Goal: Information Seeking & Learning: Learn about a topic

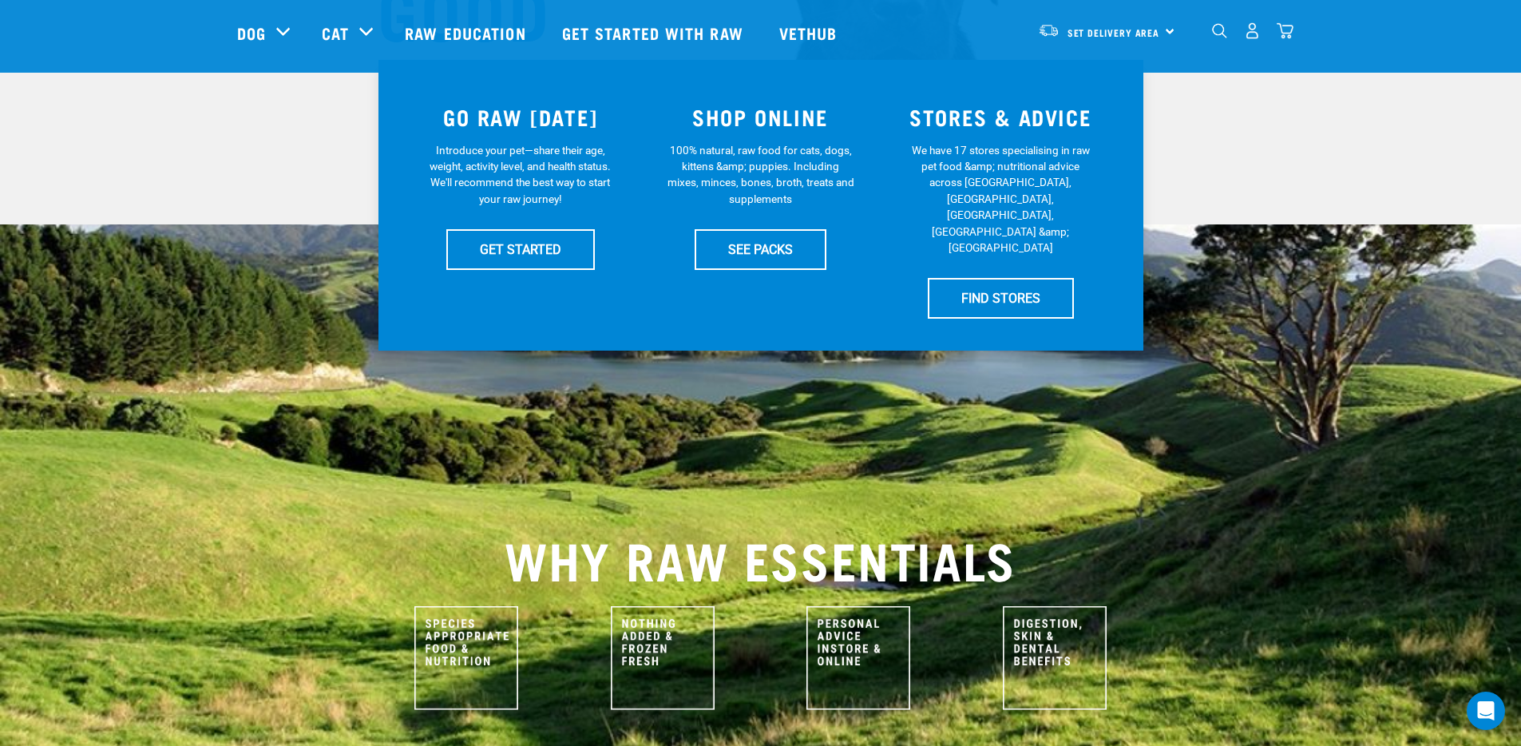
scroll to position [146, 0]
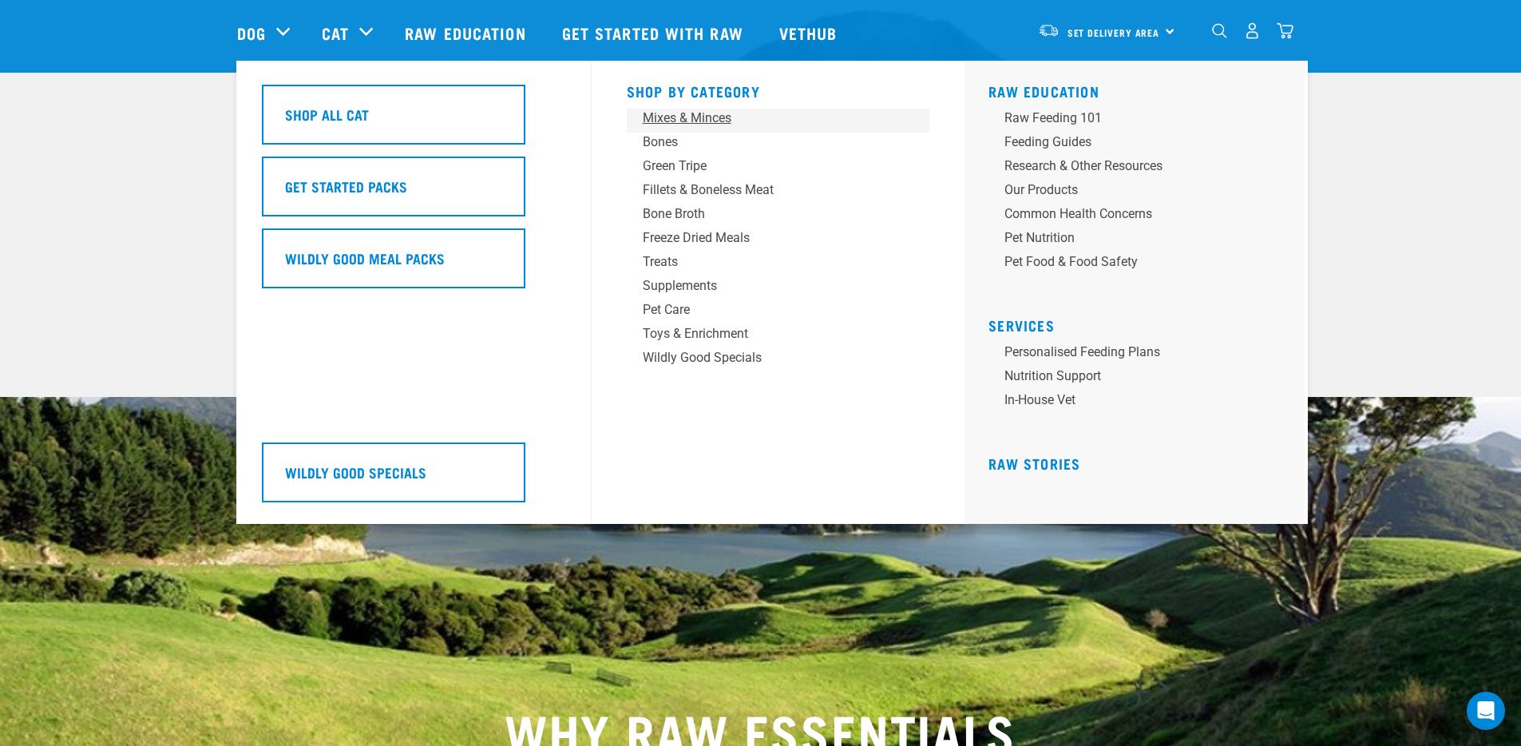
click at [675, 115] on div "Mixes & Minces" at bounding box center [767, 118] width 249 height 19
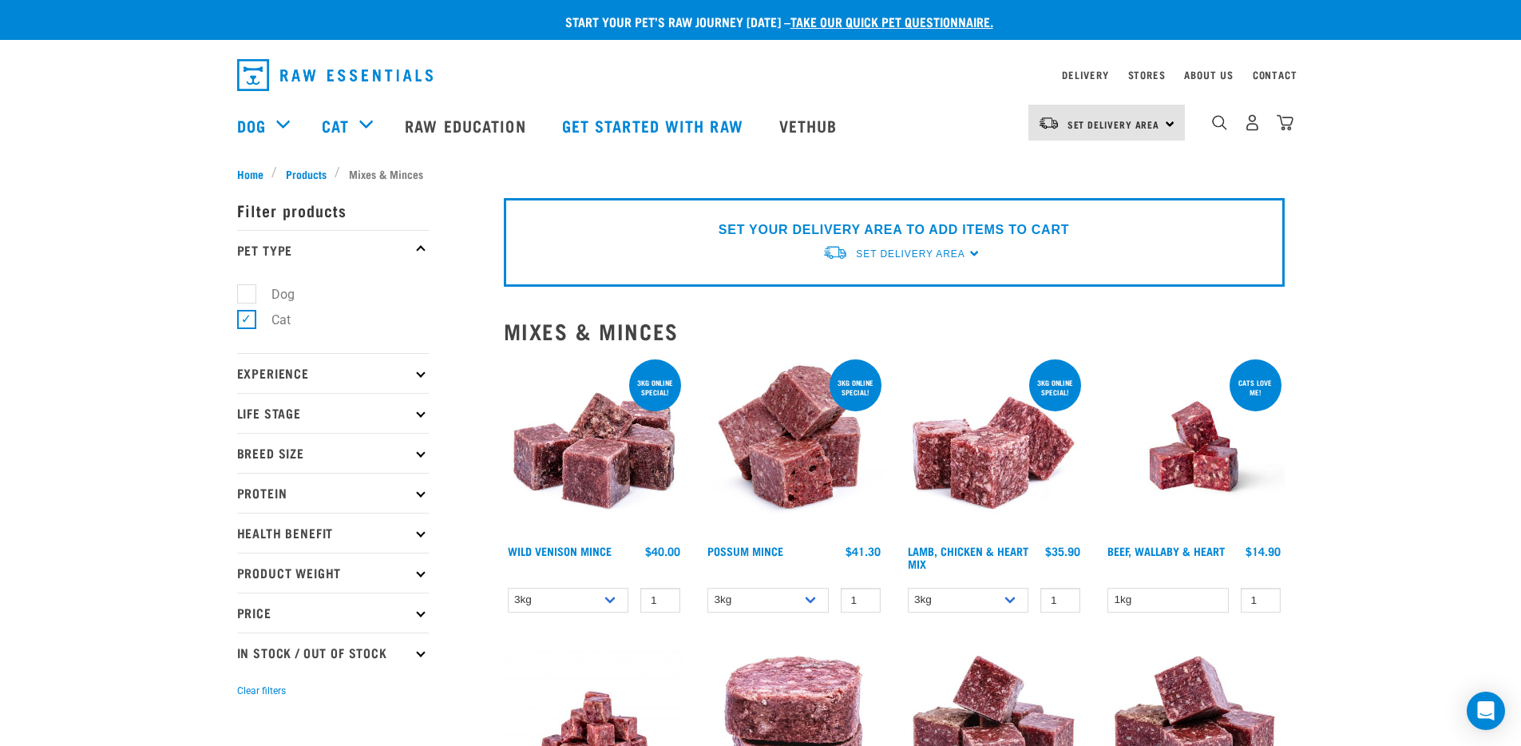
click at [580, 462] on img at bounding box center [594, 446] width 181 height 181
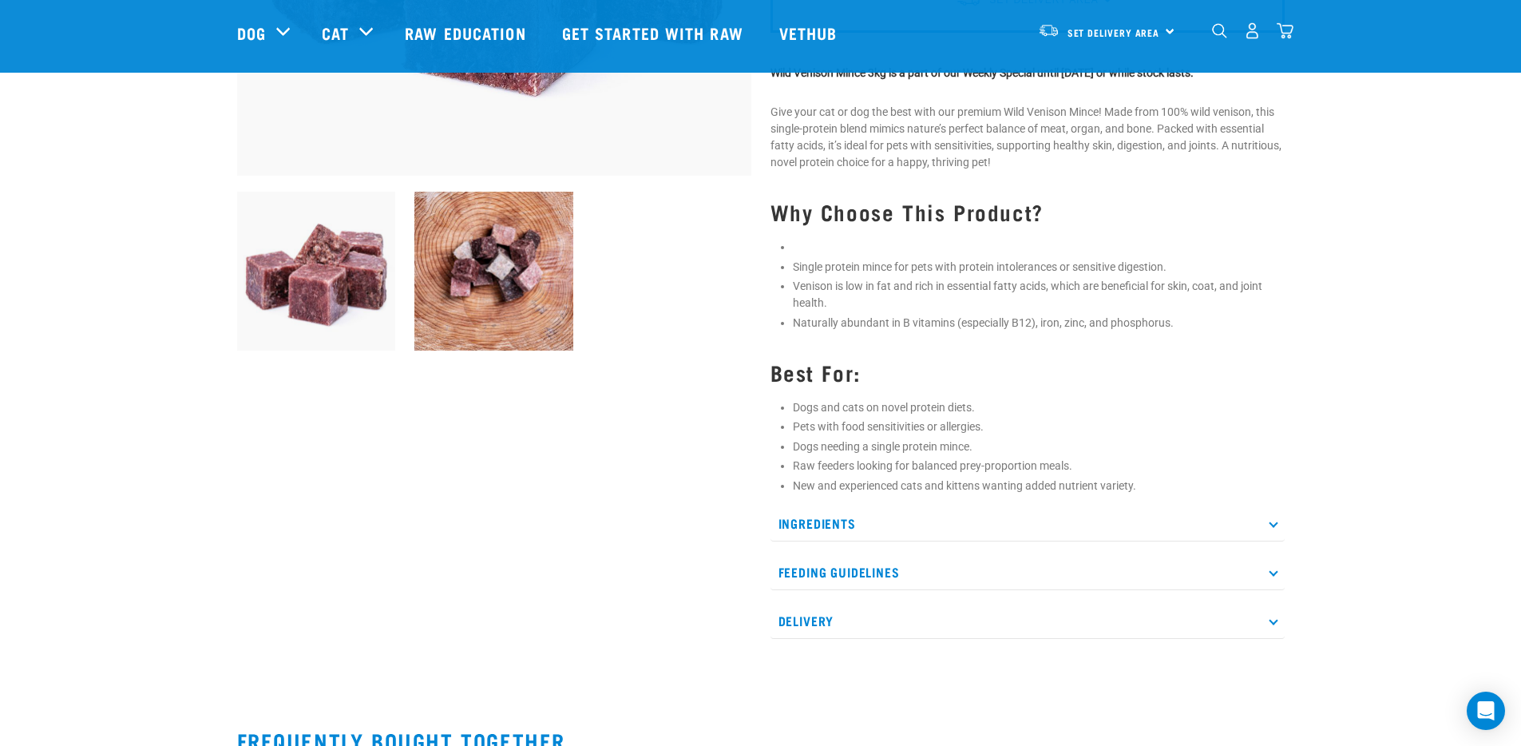
scroll to position [468, 0]
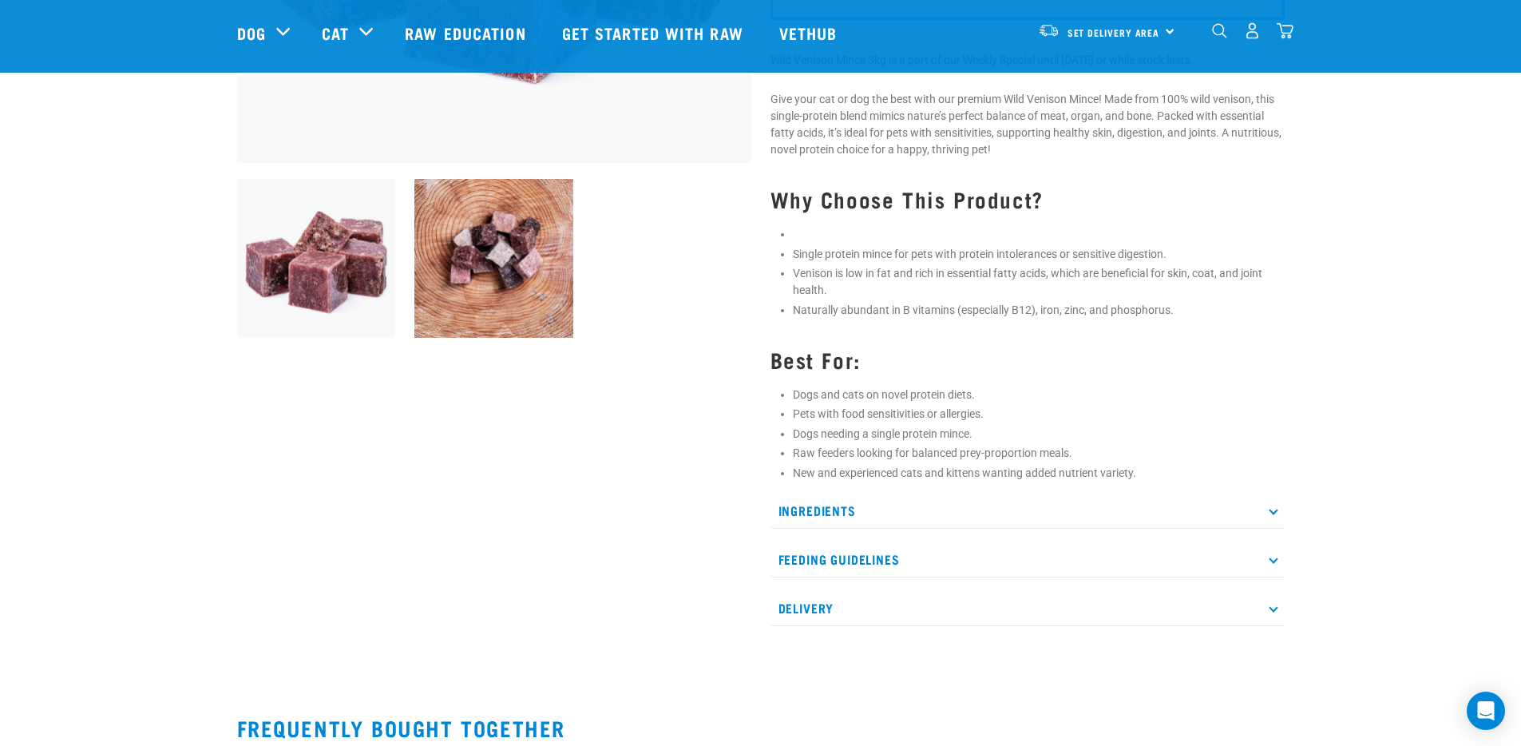
click at [1266, 514] on p "Ingredients" at bounding box center [1028, 511] width 514 height 36
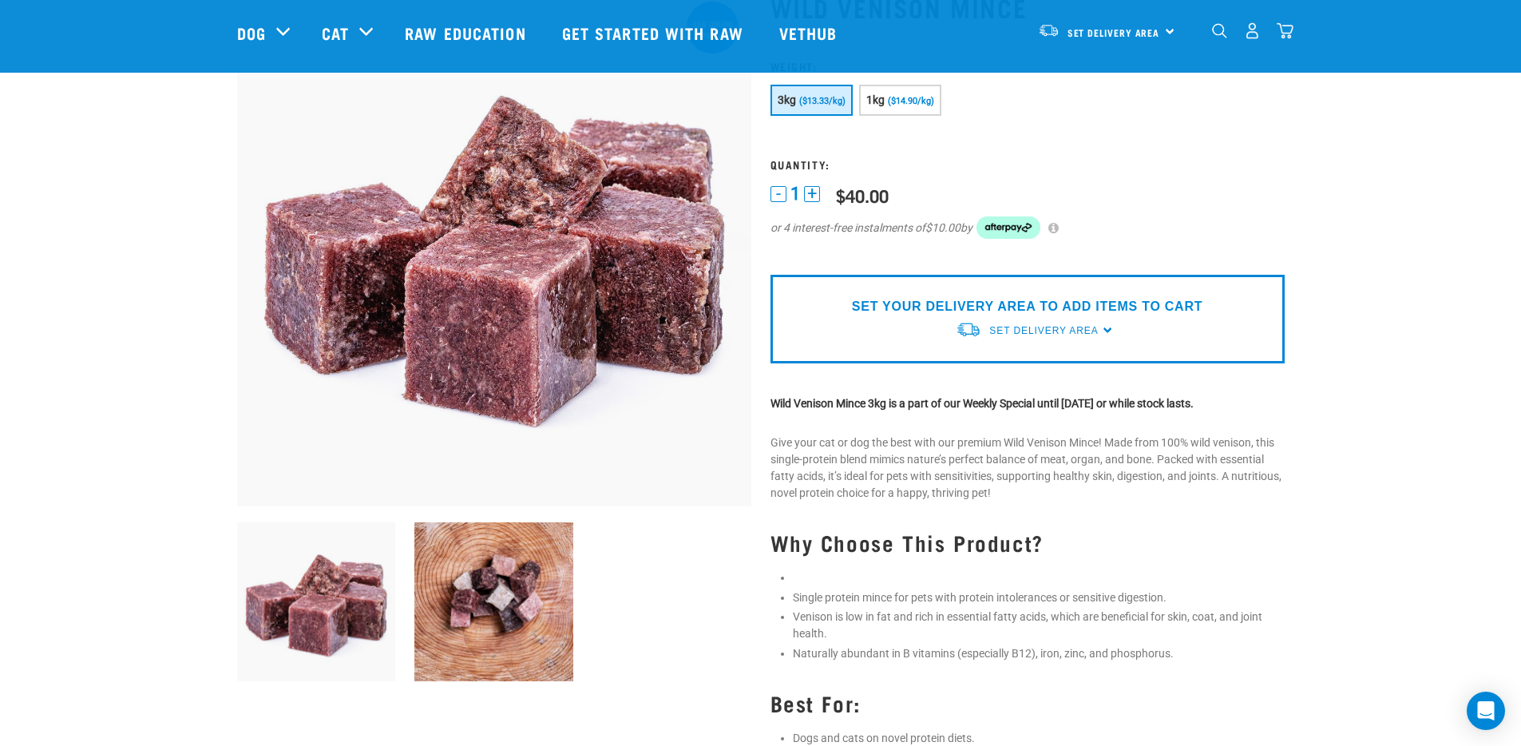
scroll to position [0, 0]
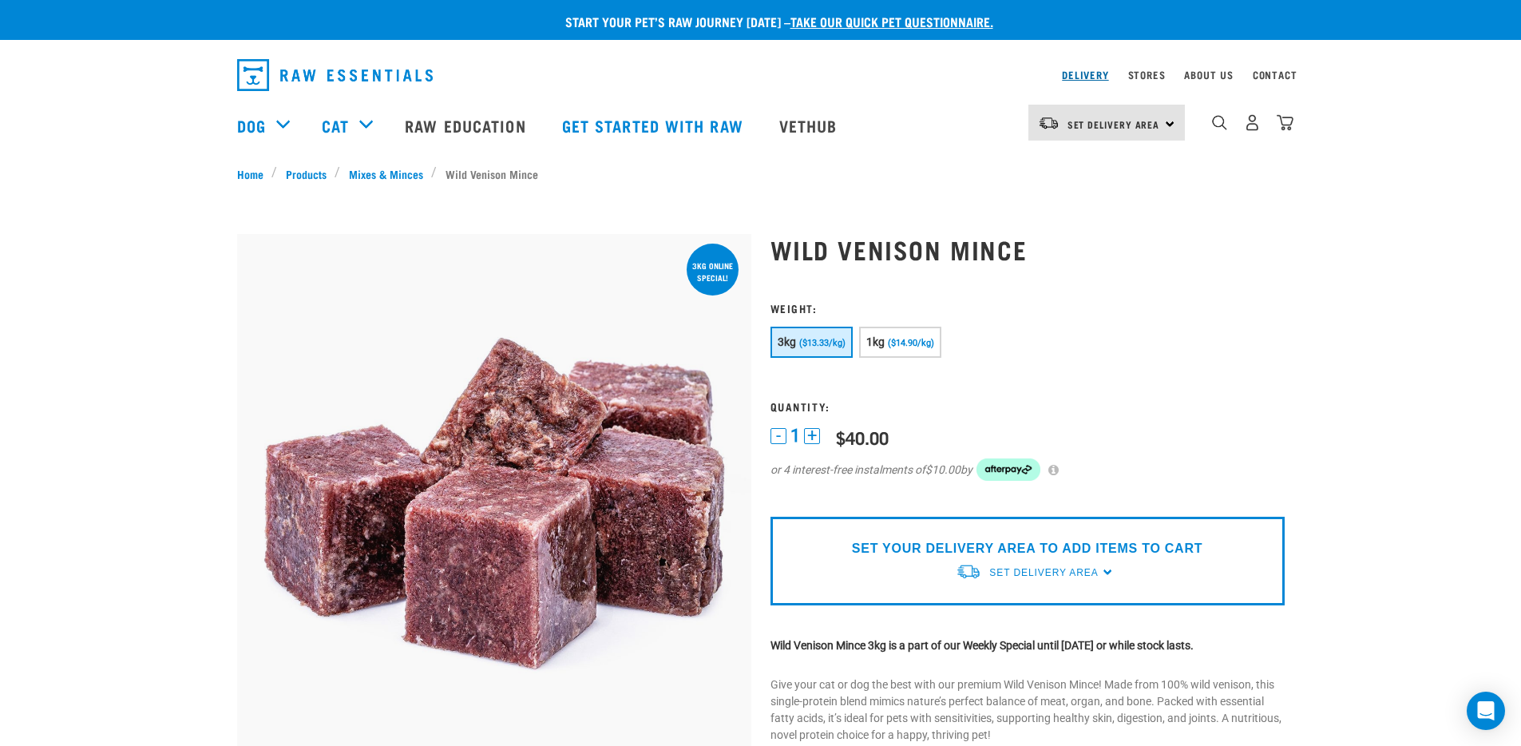
click at [1093, 77] on link "Delivery" at bounding box center [1085, 75] width 46 height 6
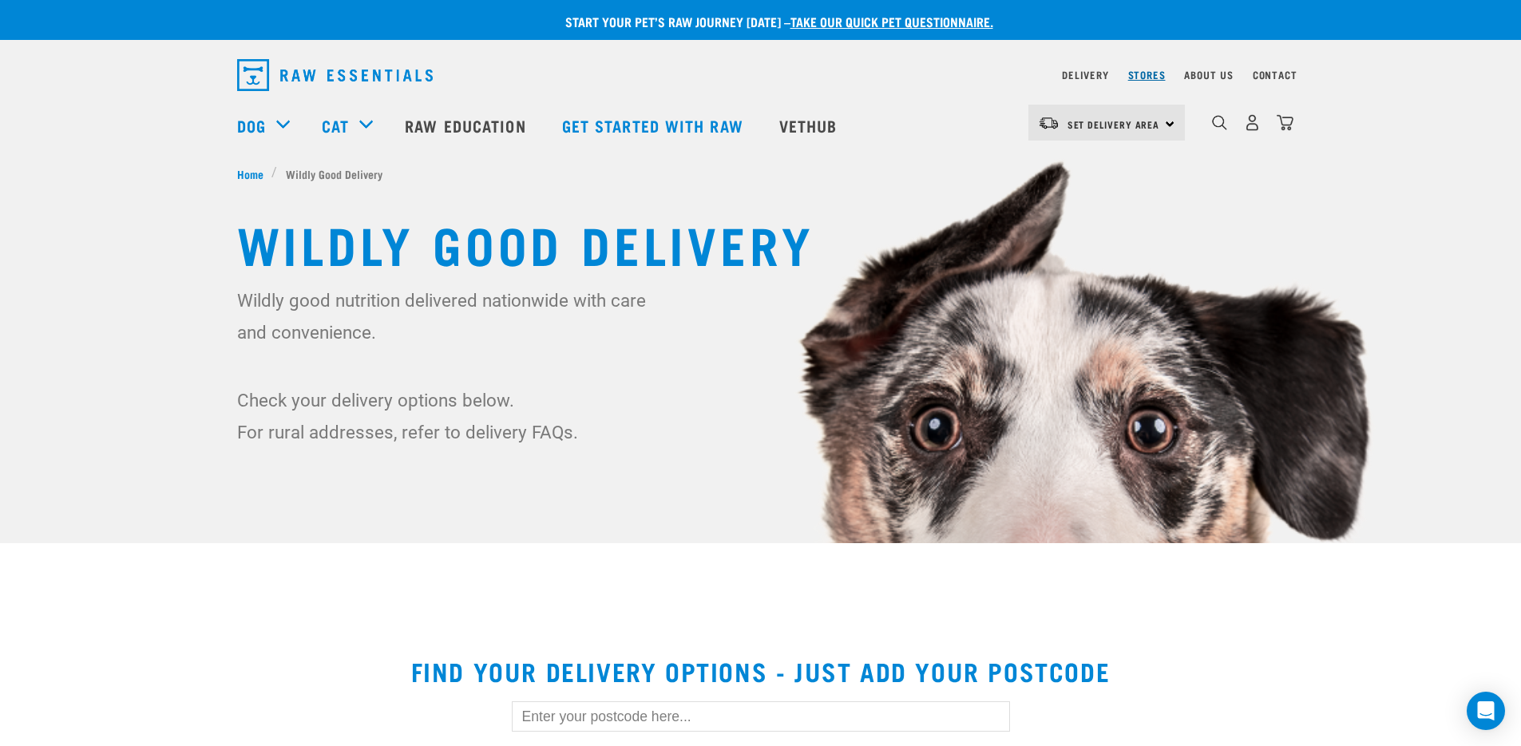
click at [1134, 72] on link "Stores" at bounding box center [1147, 75] width 38 height 6
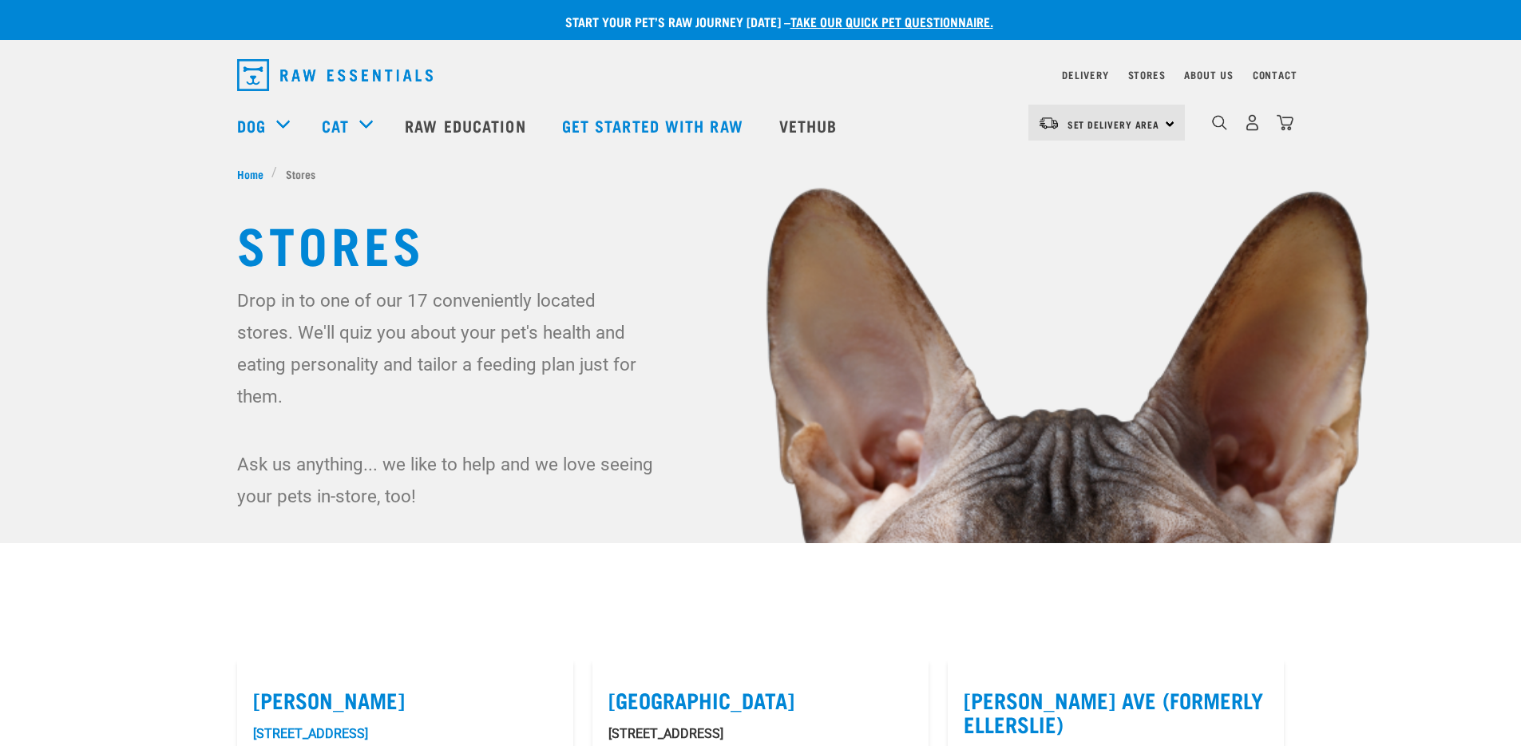
click at [339, 123] on link "Cat" at bounding box center [335, 125] width 27 height 24
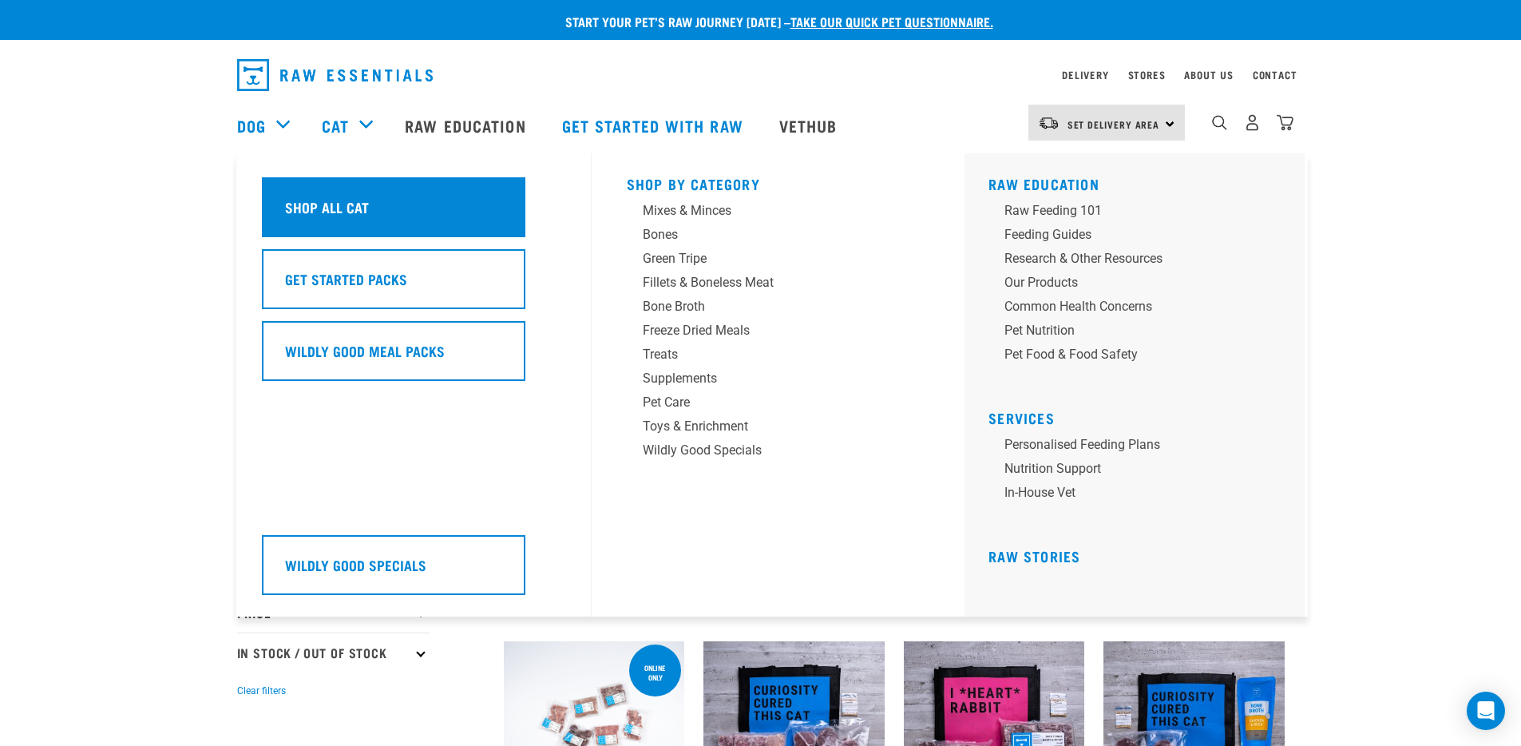
click at [340, 200] on h5 "Shop All Cat" at bounding box center [327, 206] width 84 height 21
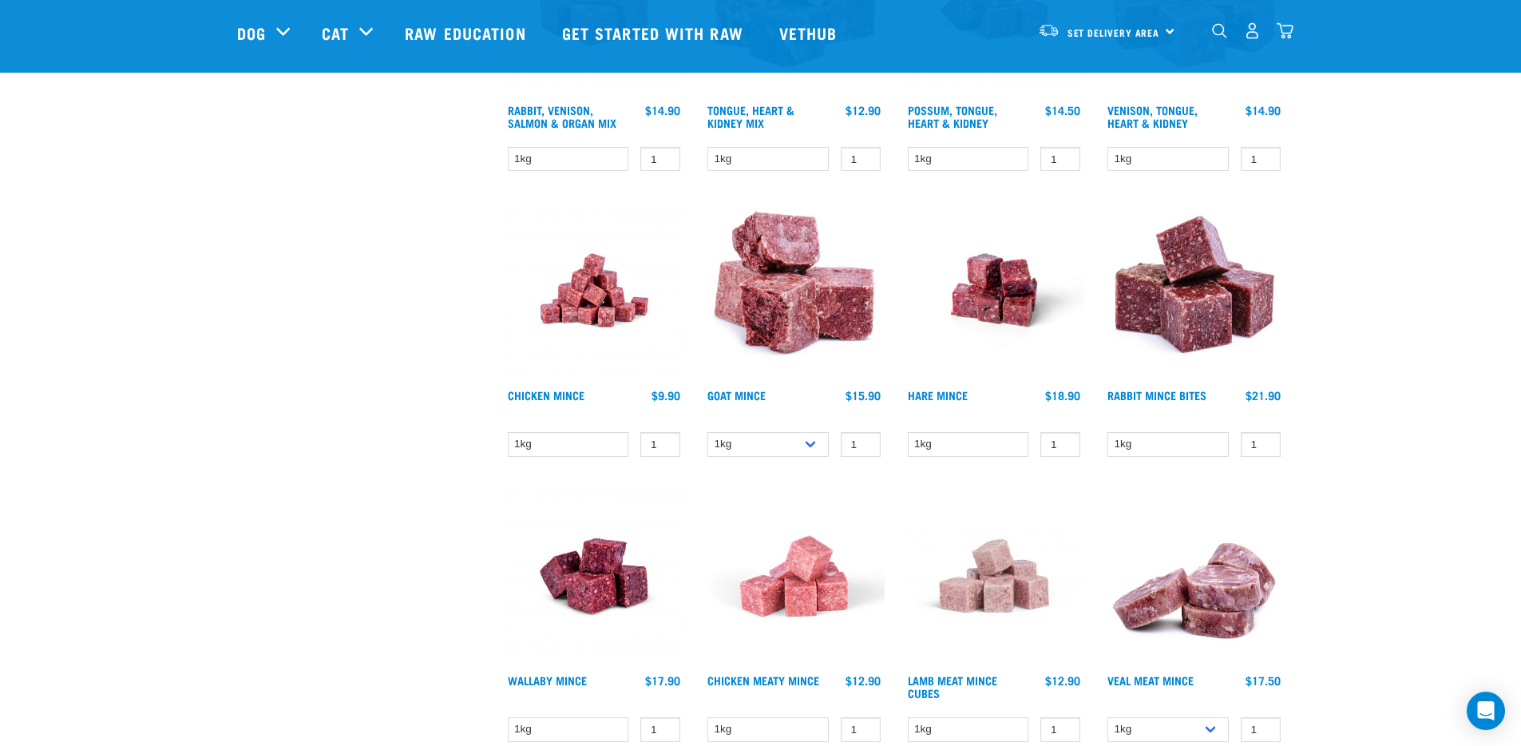
scroll to position [1511, 0]
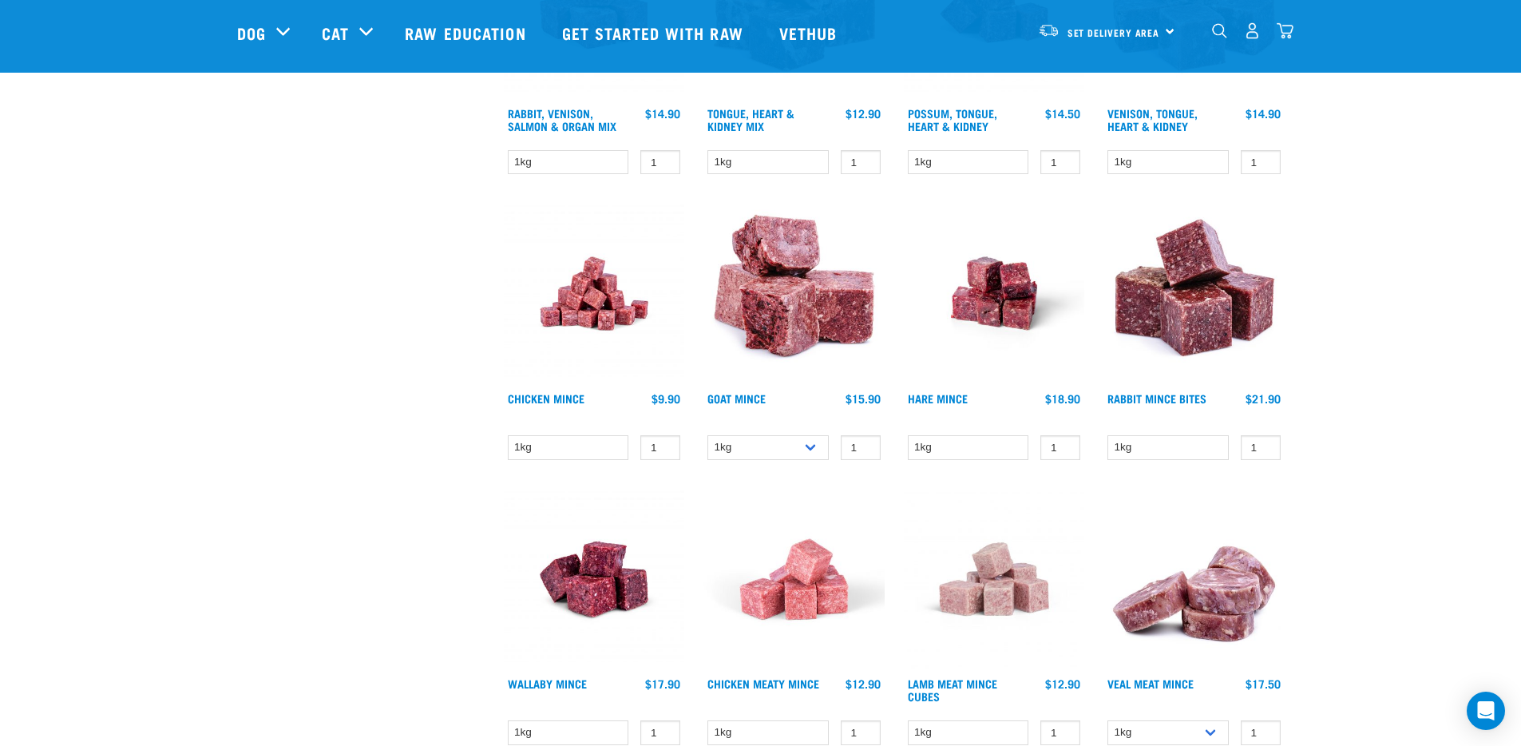
click at [780, 315] on img at bounding box center [793, 293] width 181 height 181
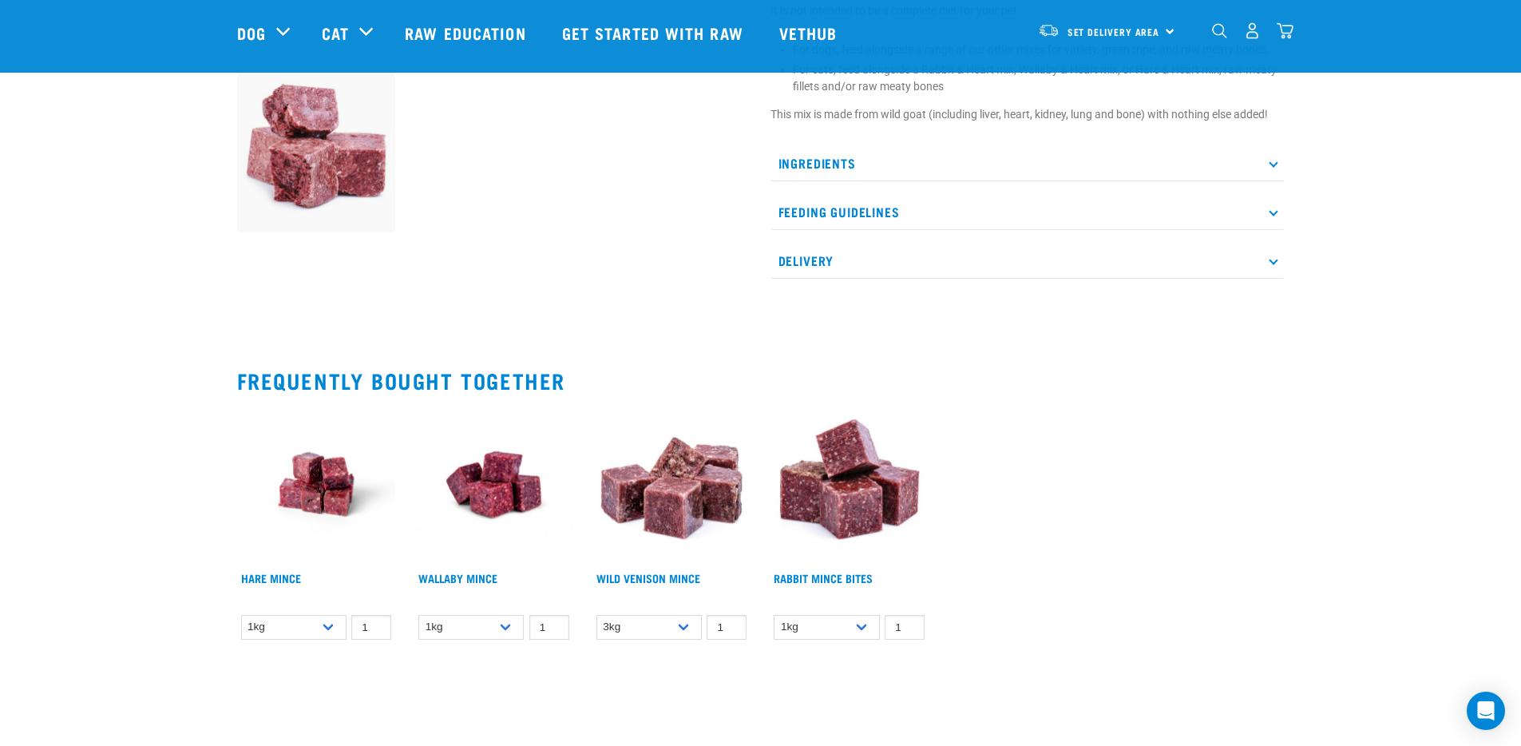
scroll to position [347, 0]
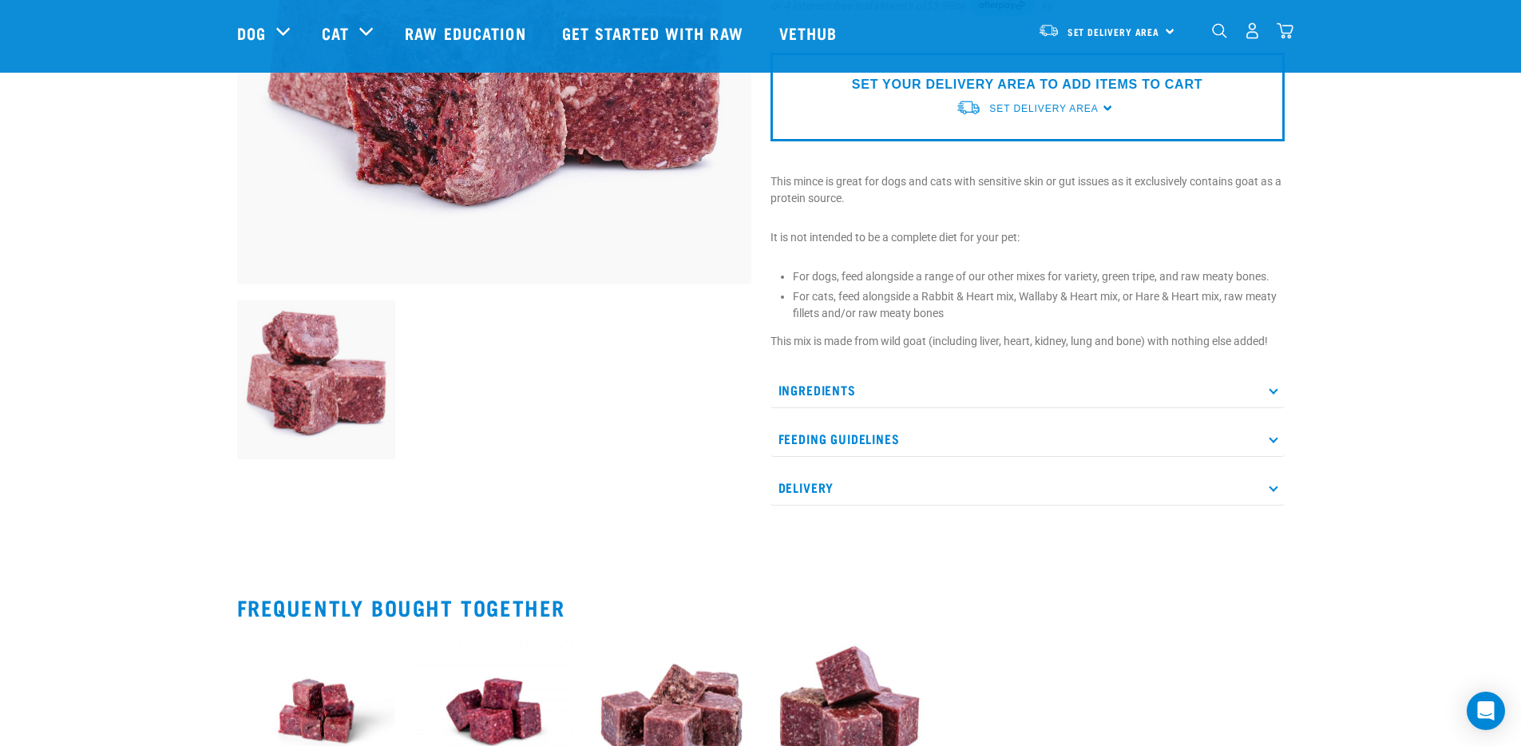
click at [814, 387] on p "Ingredients" at bounding box center [1028, 390] width 514 height 36
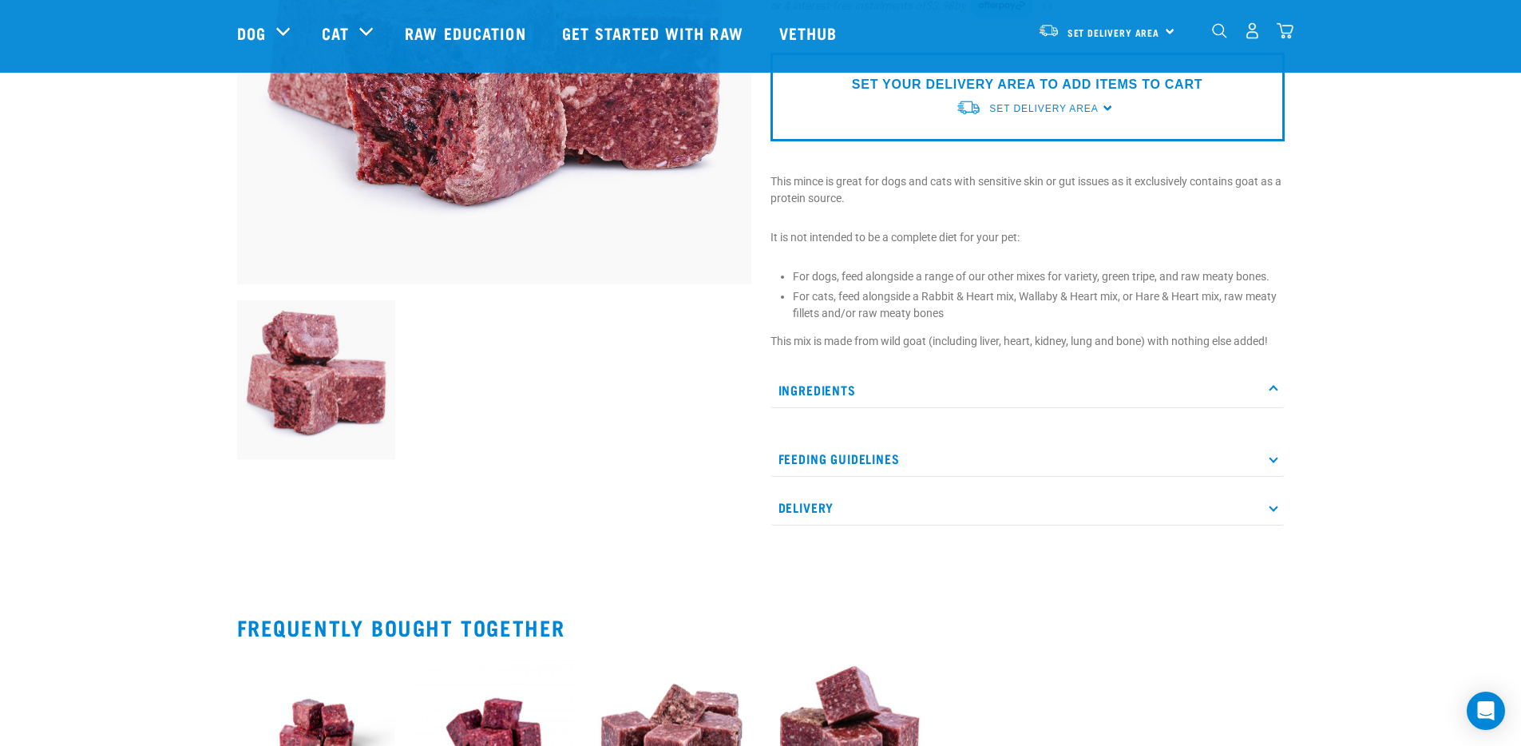
click at [829, 383] on p "Ingredients" at bounding box center [1028, 390] width 514 height 36
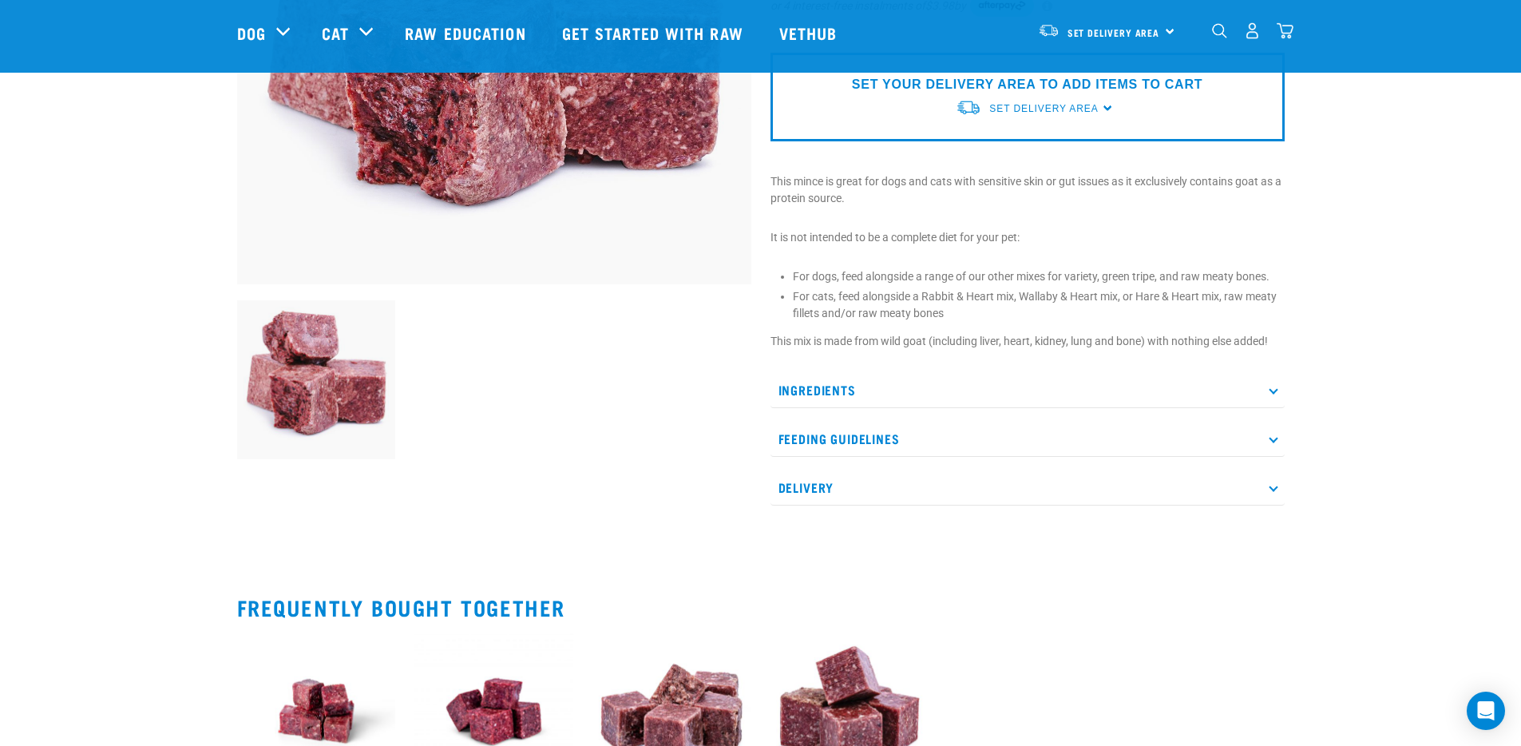
click at [830, 382] on p "Ingredients" at bounding box center [1028, 390] width 514 height 36
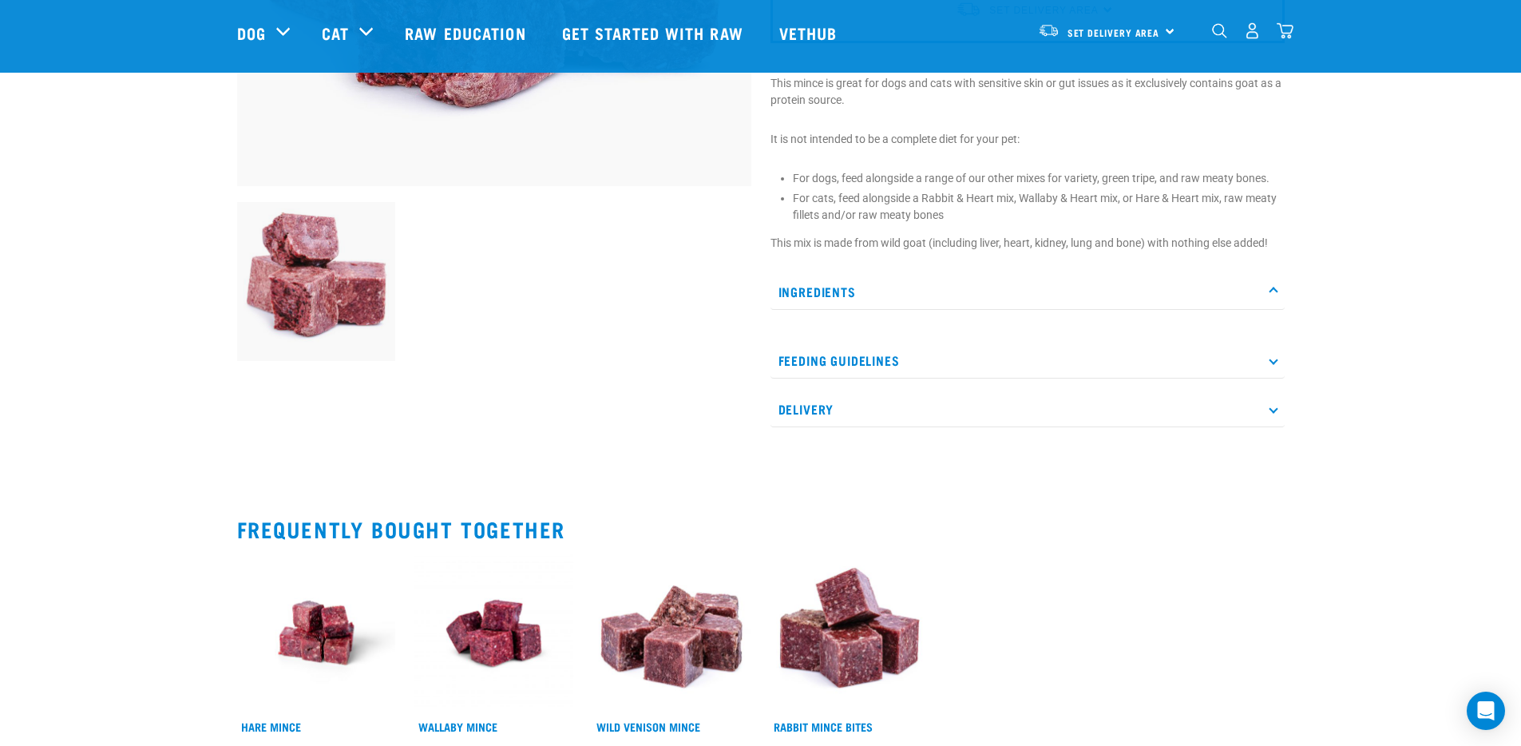
scroll to position [442, 0]
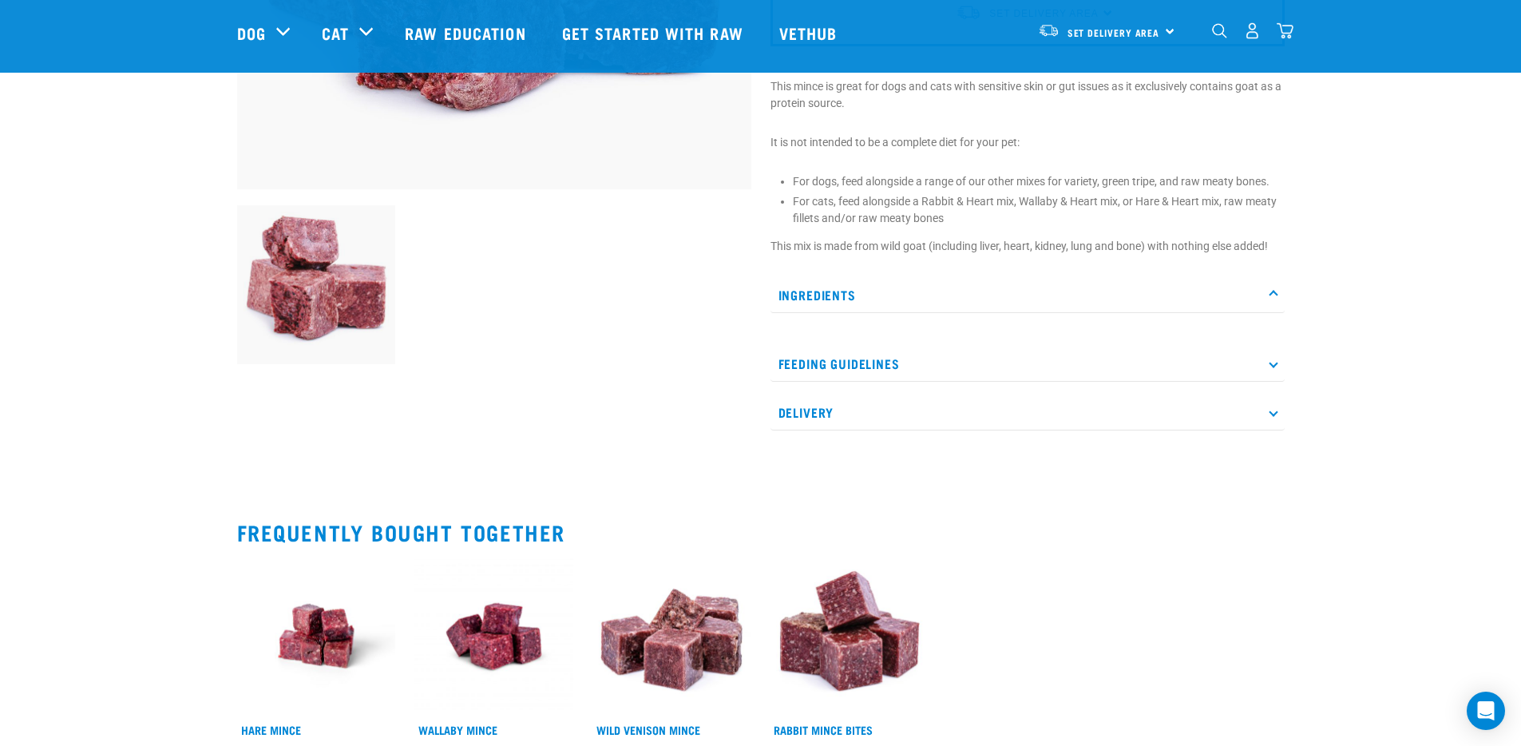
click at [815, 295] on p "Ingredients" at bounding box center [1028, 295] width 514 height 36
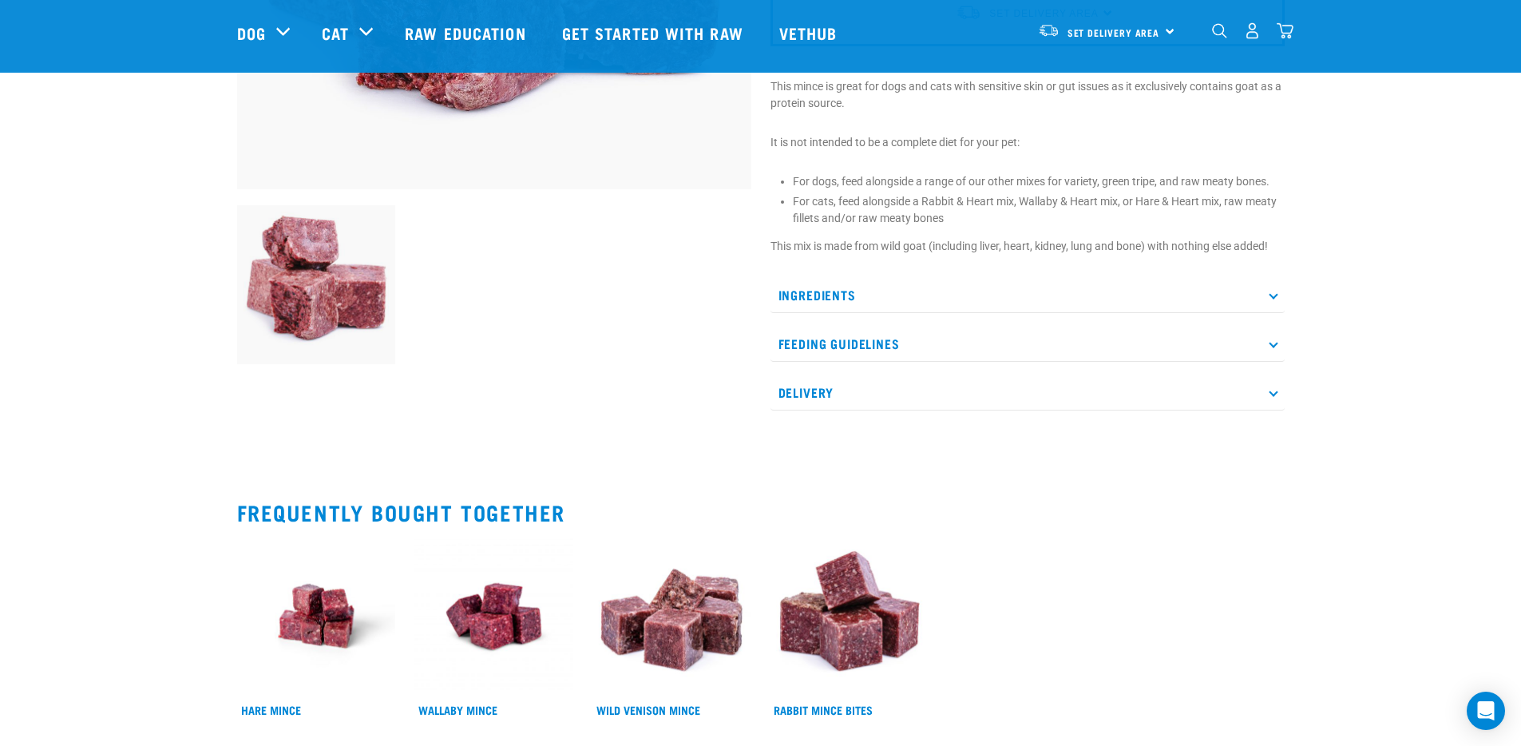
click at [814, 295] on p "Ingredients" at bounding box center [1028, 295] width 514 height 36
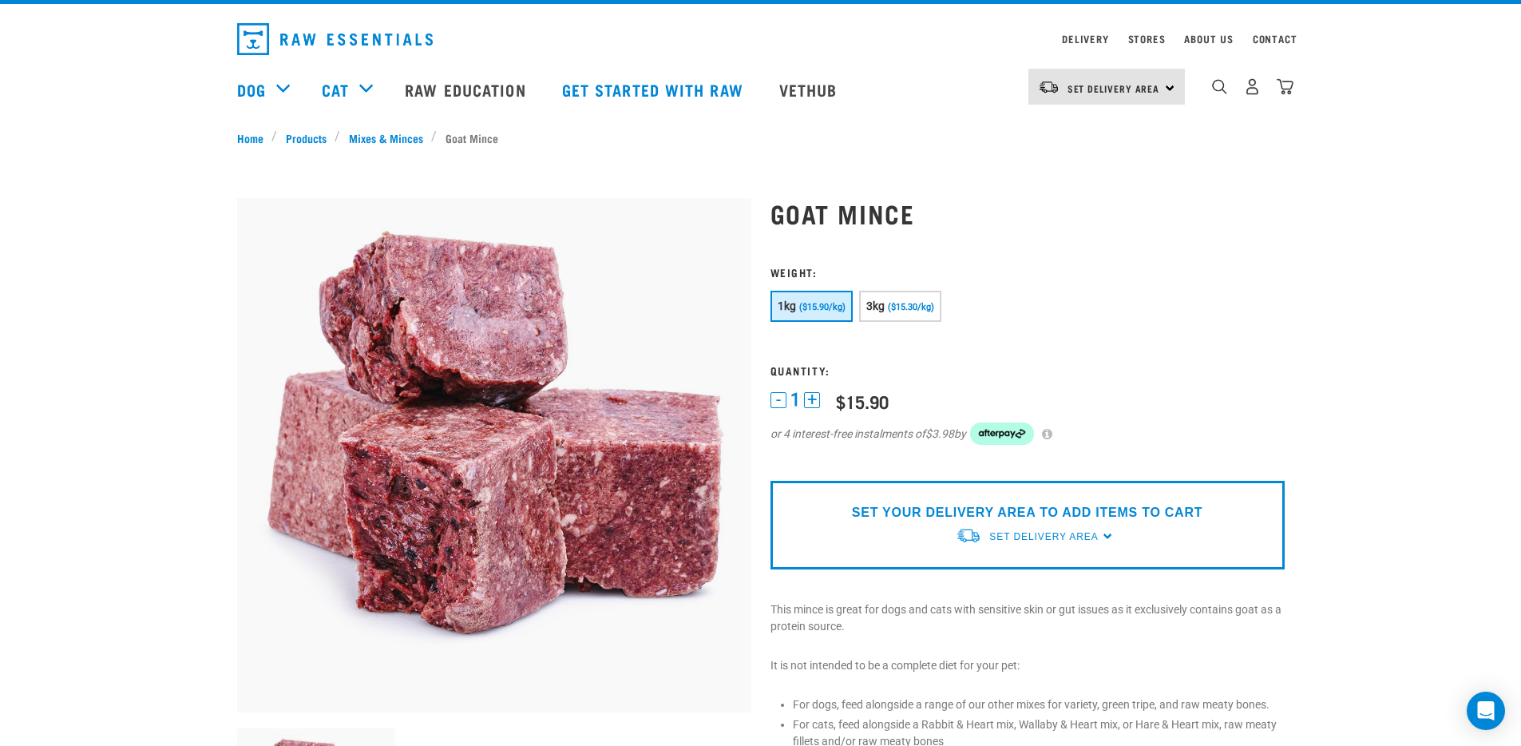
scroll to position [34, 0]
